Goal: Information Seeking & Learning: Learn about a topic

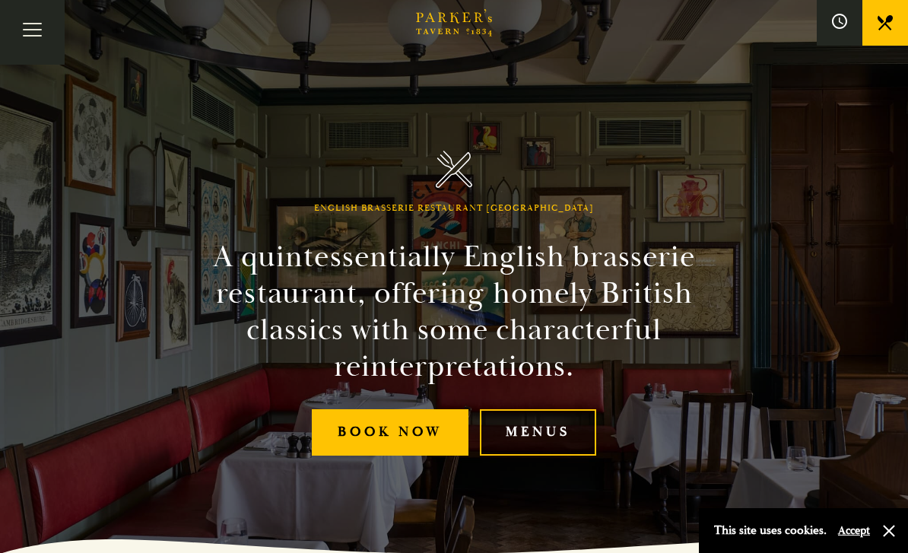
click at [536, 456] on link "Menus" at bounding box center [538, 432] width 116 height 46
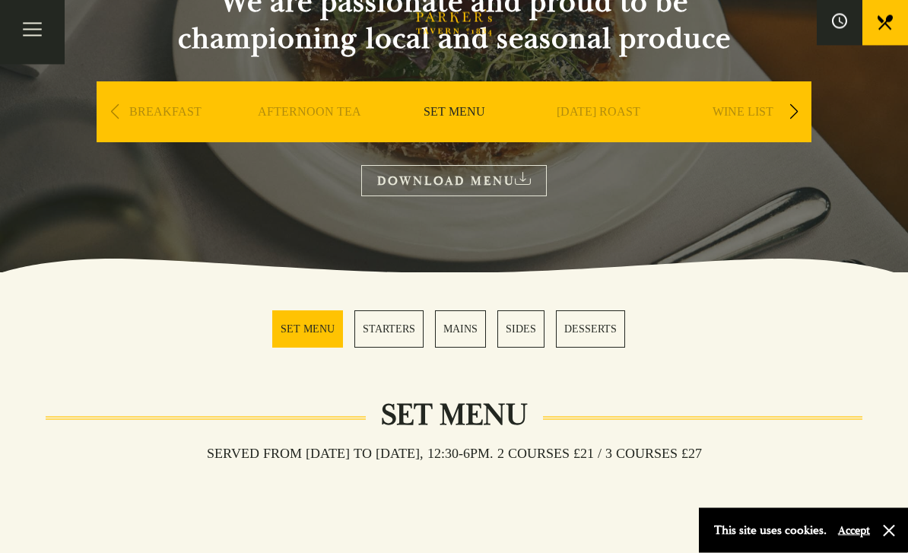
click at [308, 335] on link "SET MENU" at bounding box center [307, 329] width 71 height 37
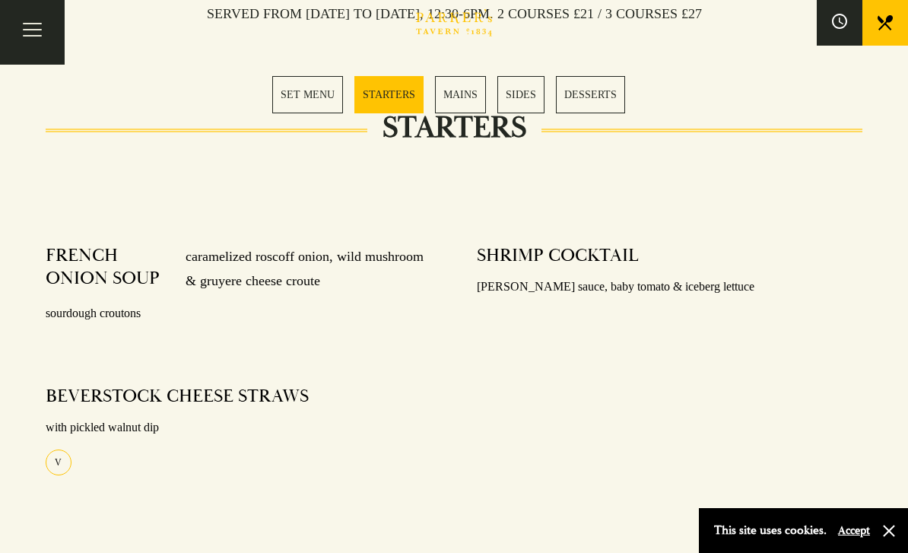
scroll to position [650, 0]
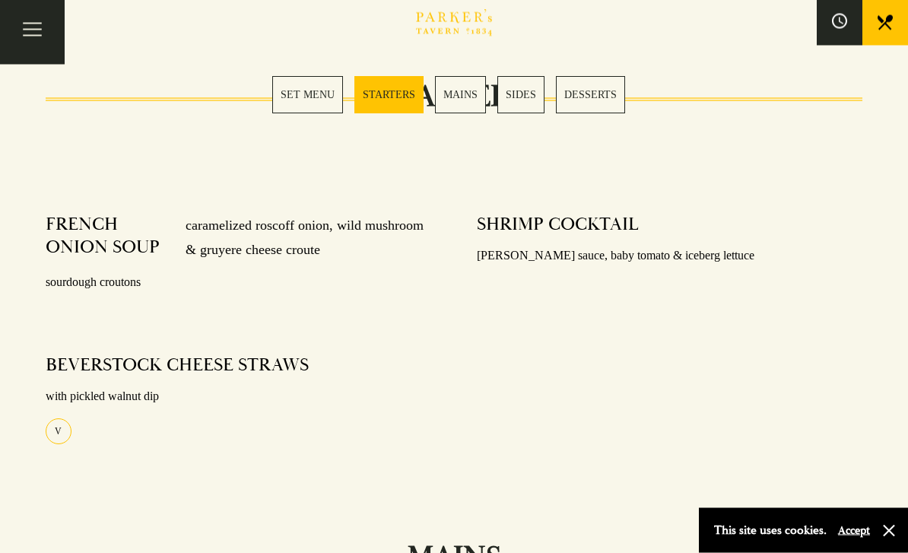
click at [319, 97] on link "SET MENU" at bounding box center [307, 94] width 71 height 37
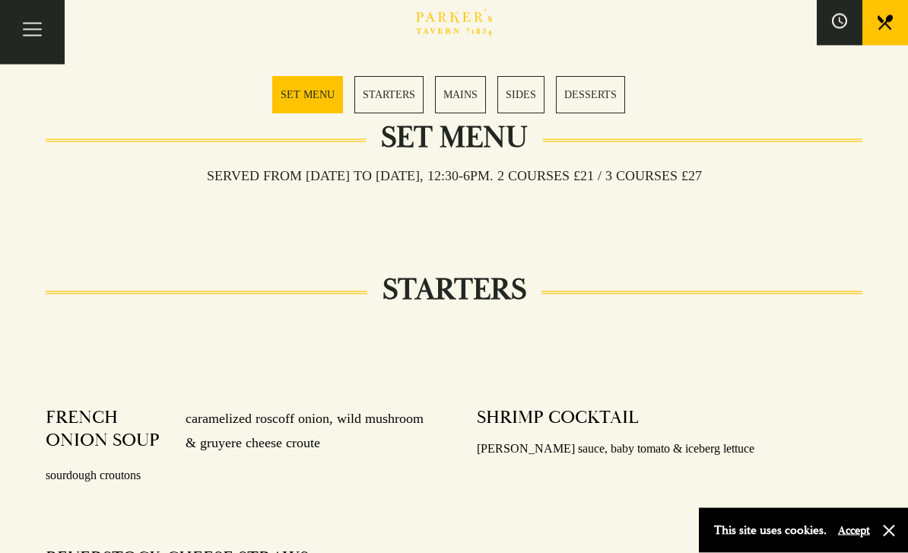
scroll to position [460, 0]
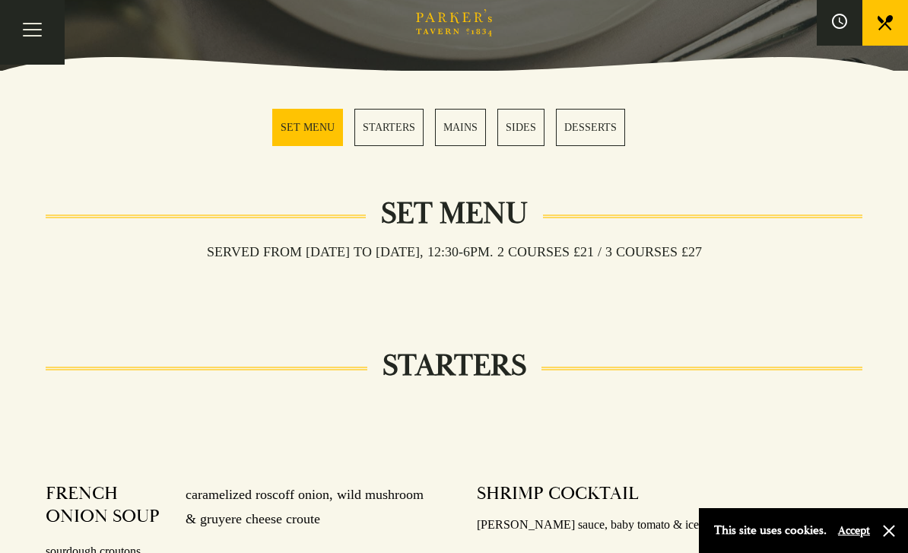
click at [460, 133] on link "MAINS" at bounding box center [460, 127] width 51 height 37
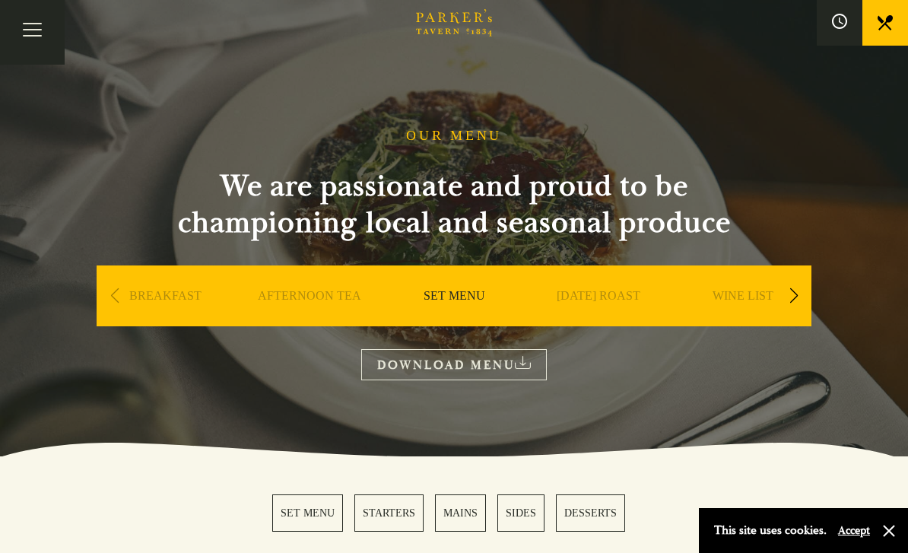
click at [493, 373] on link "DOWNLOAD MENU" at bounding box center [454, 364] width 186 height 31
click at [791, 294] on div "Next slide" at bounding box center [793, 295] width 21 height 33
click at [793, 297] on div "Next slide" at bounding box center [793, 295] width 21 height 33
click at [596, 294] on link "A LA CARTE" at bounding box center [599, 318] width 71 height 61
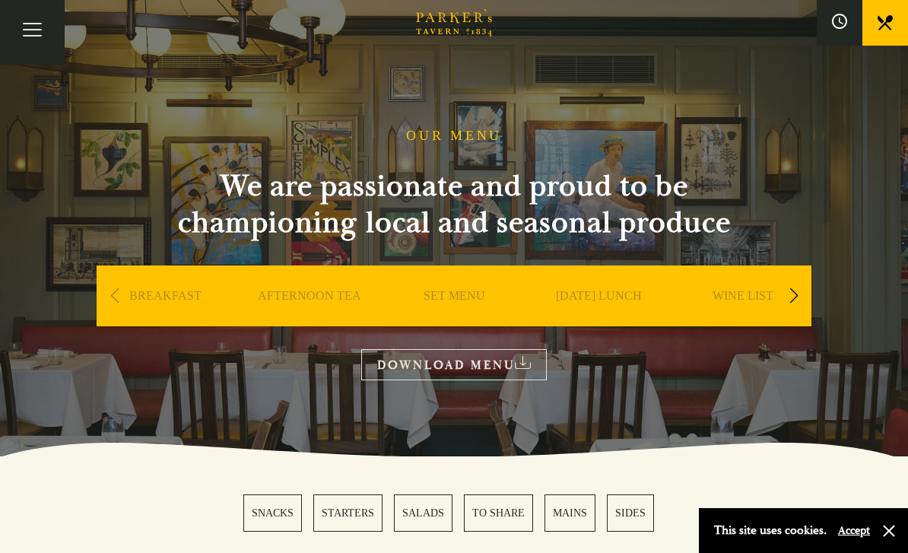
click at [794, 293] on div "Next slide" at bounding box center [793, 295] width 21 height 33
click at [796, 294] on div "Next slide" at bounding box center [793, 295] width 21 height 33
click at [796, 296] on div "Next slide" at bounding box center [793, 295] width 21 height 33
click at [796, 295] on div "Next slide" at bounding box center [793, 295] width 21 height 33
click at [793, 294] on div "Next slide" at bounding box center [793, 295] width 21 height 33
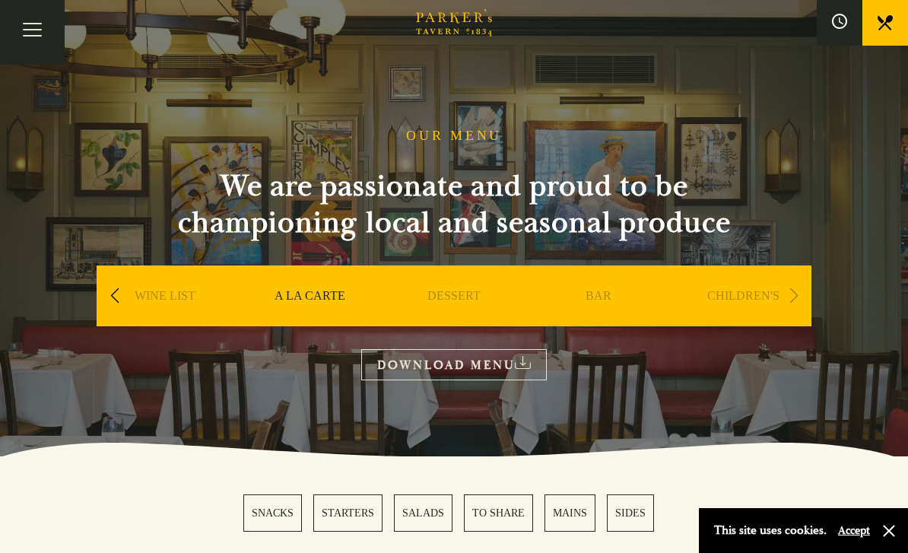
click at [791, 292] on div "Next slide" at bounding box center [793, 295] width 21 height 33
